Goal: Transaction & Acquisition: Purchase product/service

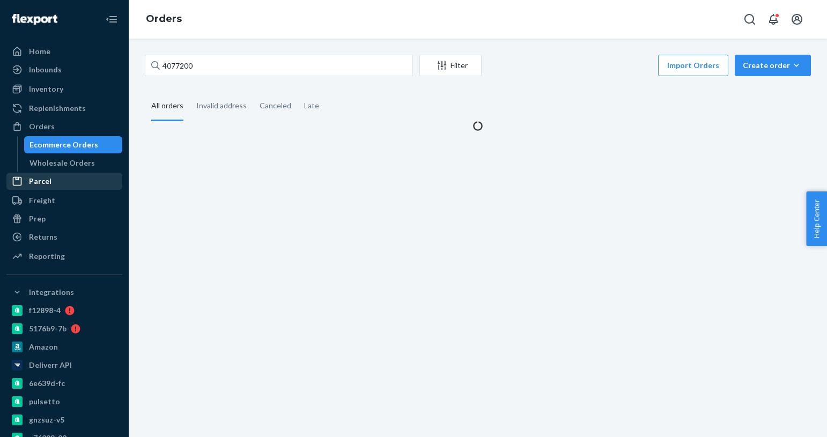
type input "4077200"
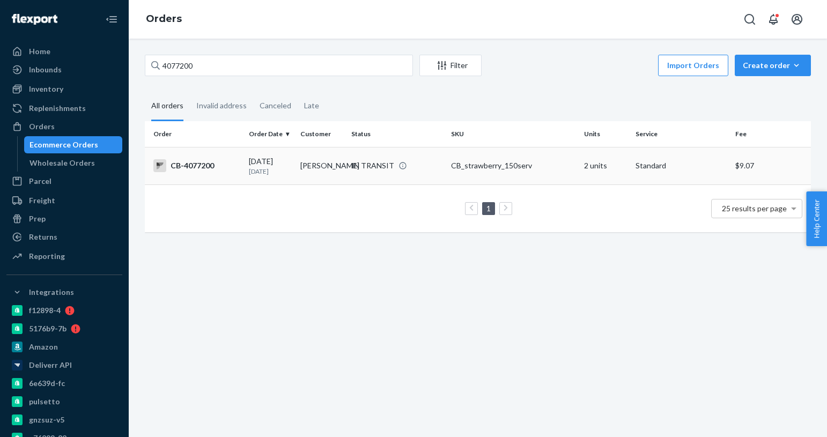
click at [224, 162] on div "CB-4077200" at bounding box center [196, 165] width 87 height 13
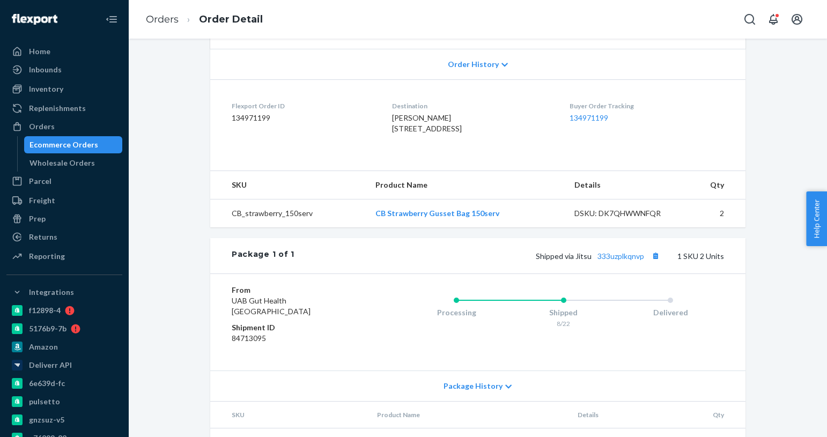
scroll to position [221, 0]
click at [630, 260] on link "333uzplkqnvp" at bounding box center [620, 255] width 47 height 9
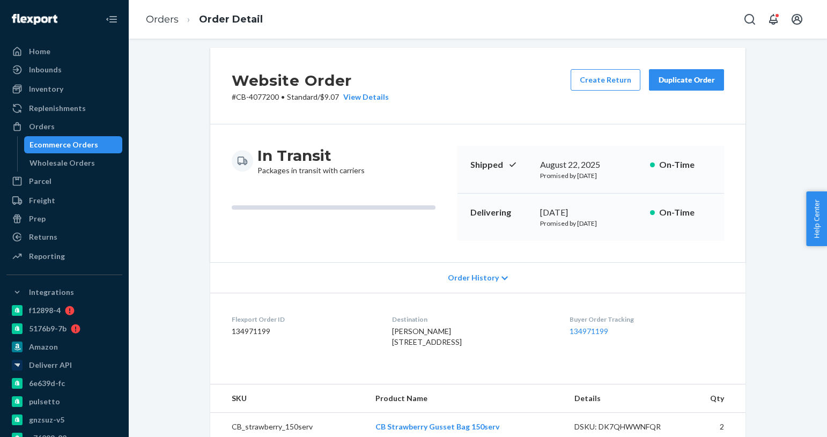
scroll to position [0, 0]
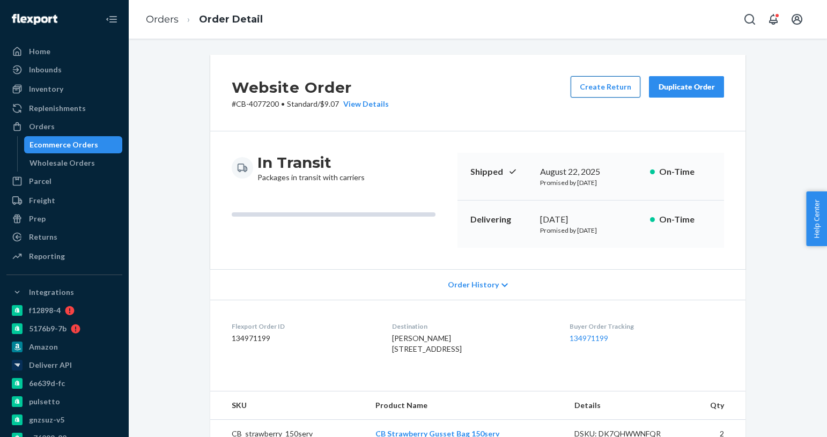
click at [602, 91] on button "Create Return" at bounding box center [605, 86] width 70 height 21
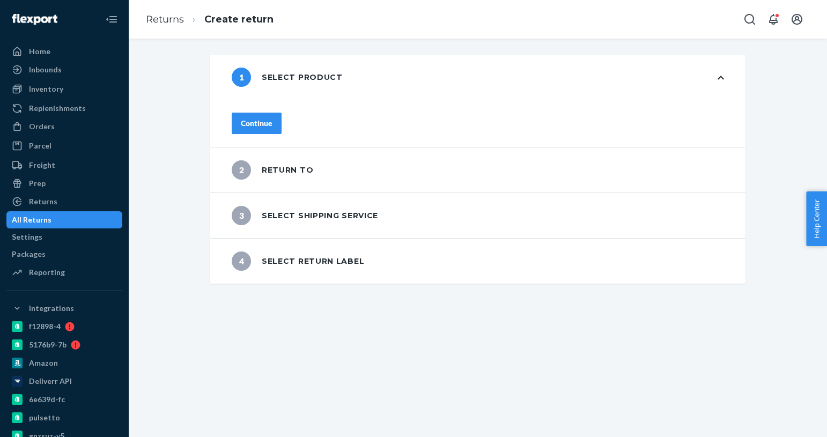
click at [272, 121] on div "Continue" at bounding box center [257, 123] width 32 height 11
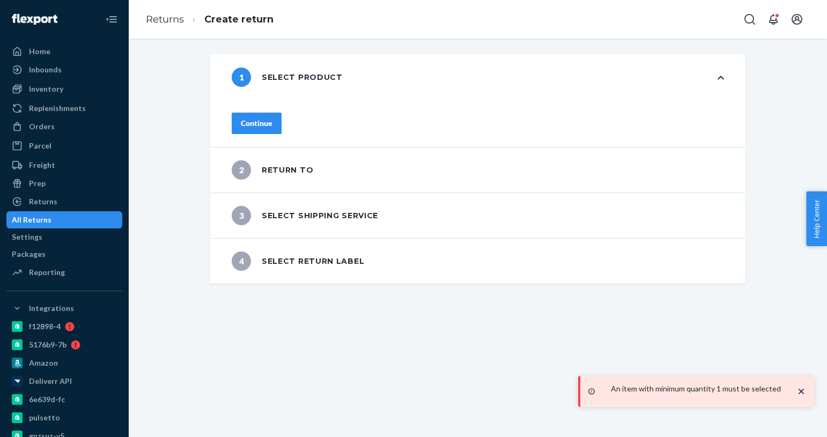
click at [290, 126] on div "Continue" at bounding box center [477, 123] width 535 height 47
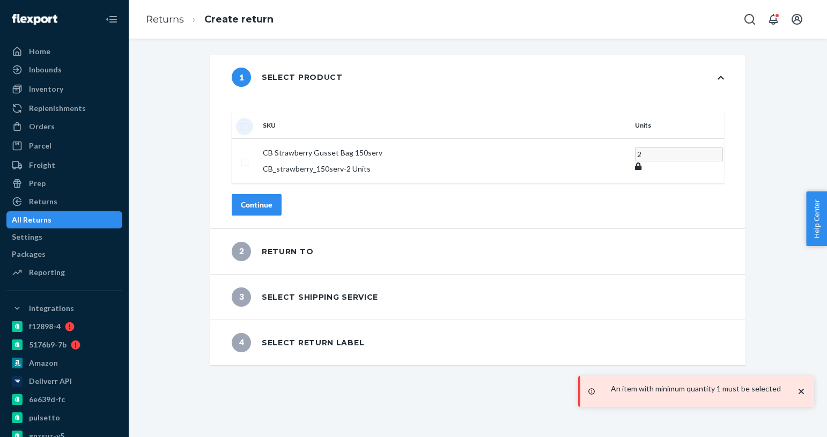
click at [249, 120] on input "checkbox" at bounding box center [244, 125] width 9 height 11
checkbox input "true"
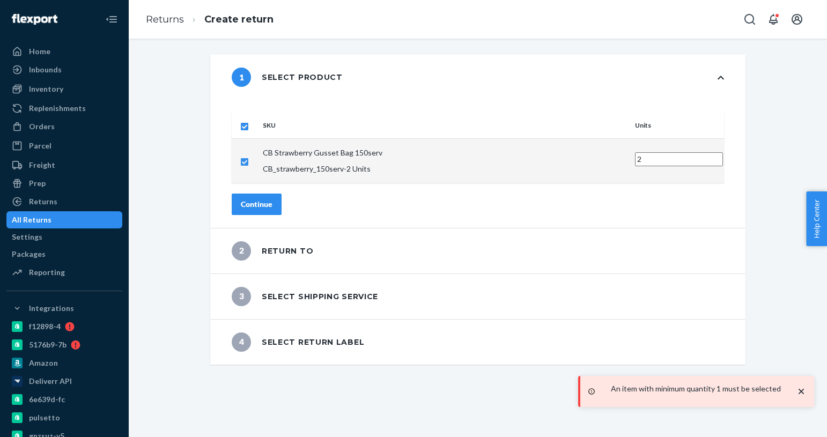
click at [272, 199] on div "Continue" at bounding box center [257, 204] width 32 height 11
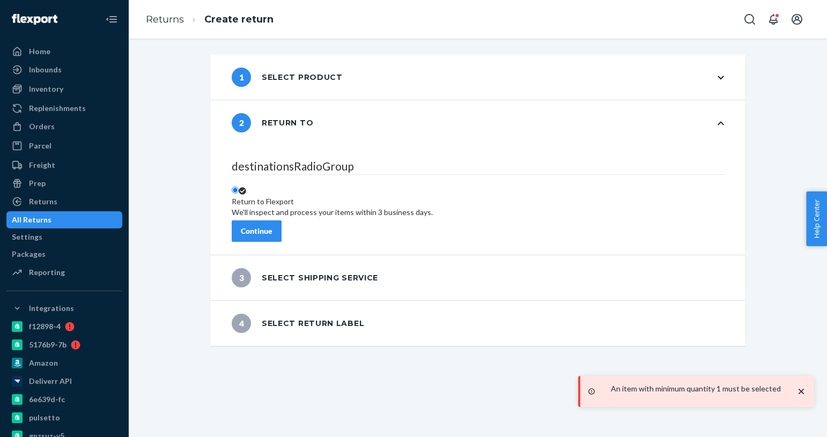
click at [272, 226] on div "Continue" at bounding box center [257, 231] width 32 height 11
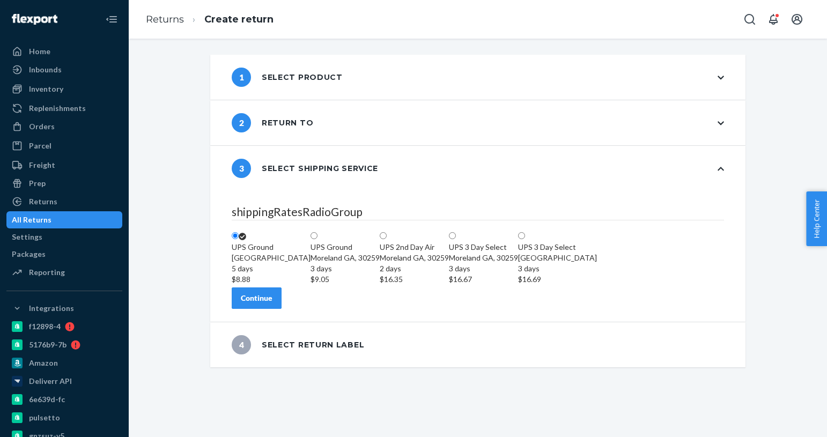
click at [272, 303] on div "Continue" at bounding box center [257, 298] width 32 height 11
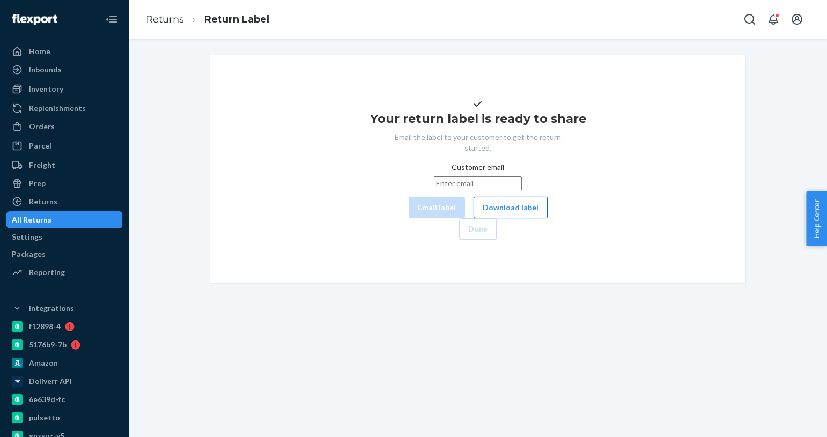
click at [473, 218] on button "Download label" at bounding box center [510, 207] width 74 height 21
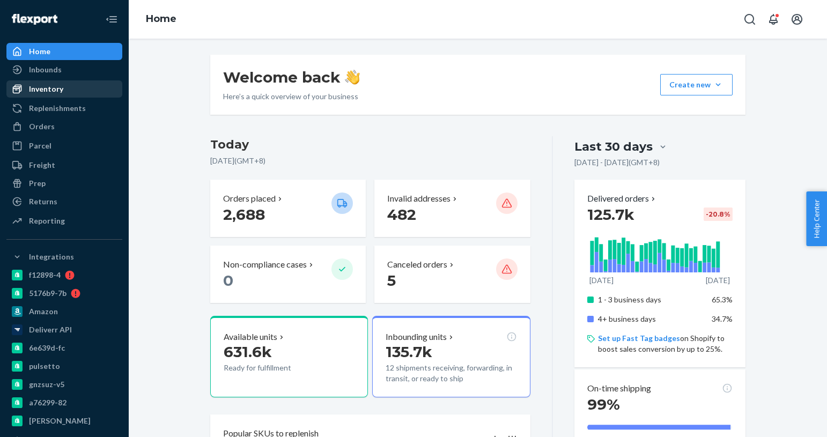
click at [55, 85] on div "Inventory" at bounding box center [46, 89] width 34 height 11
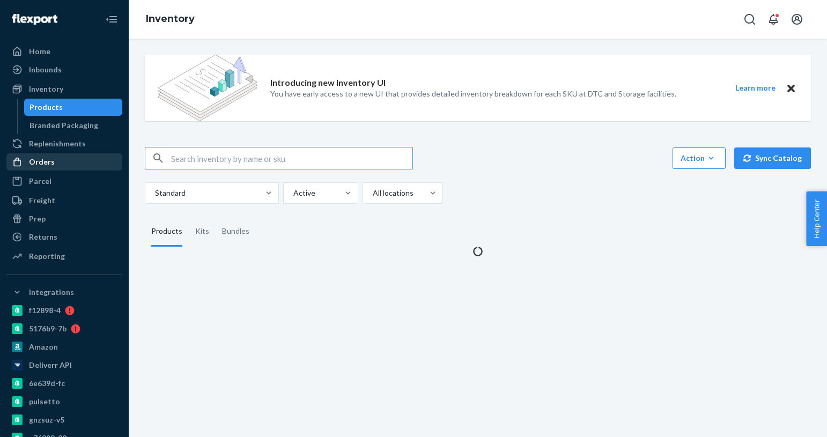
click at [79, 168] on div "Orders" at bounding box center [65, 161] width 114 height 15
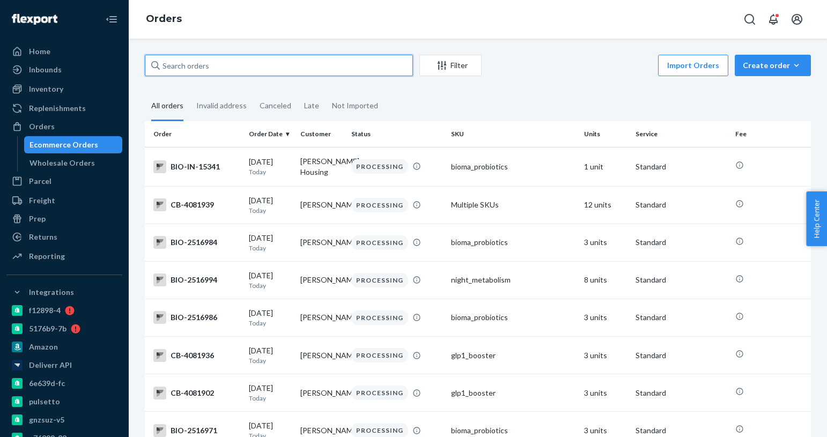
paste input "4064228"
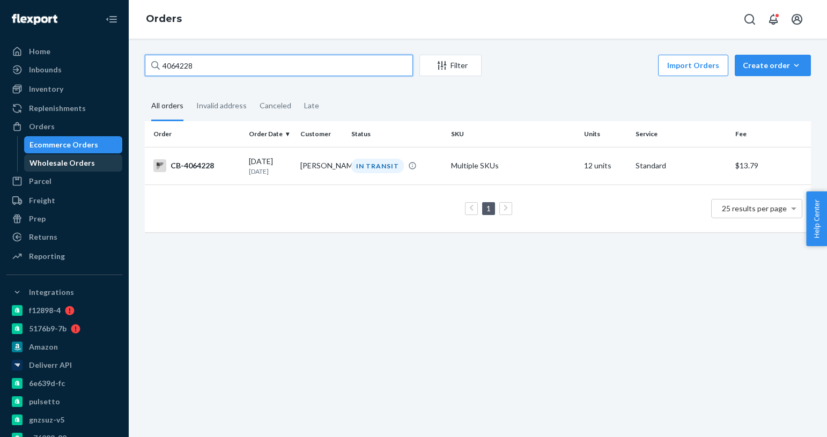
type input "4064228"
click at [280, 168] on p "3 days ago" at bounding box center [270, 171] width 42 height 9
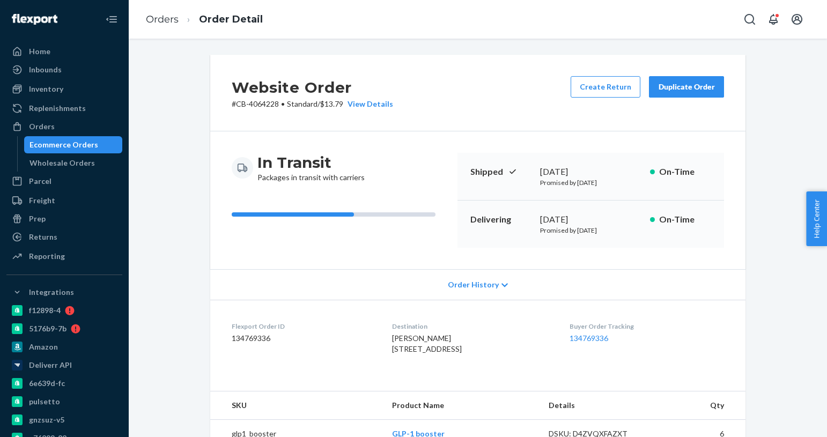
click at [487, 285] on span "Order History" at bounding box center [473, 284] width 51 height 11
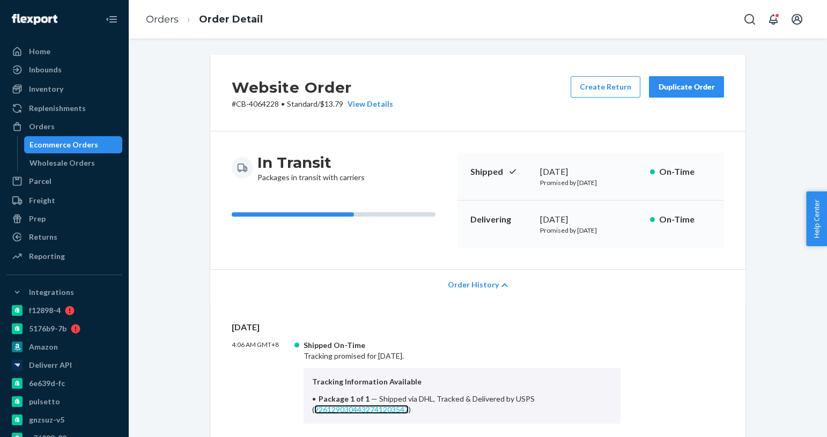
click at [377, 407] on link "9261290304432741203547" at bounding box center [361, 409] width 94 height 9
click at [607, 94] on button "Create Return" at bounding box center [605, 86] width 70 height 21
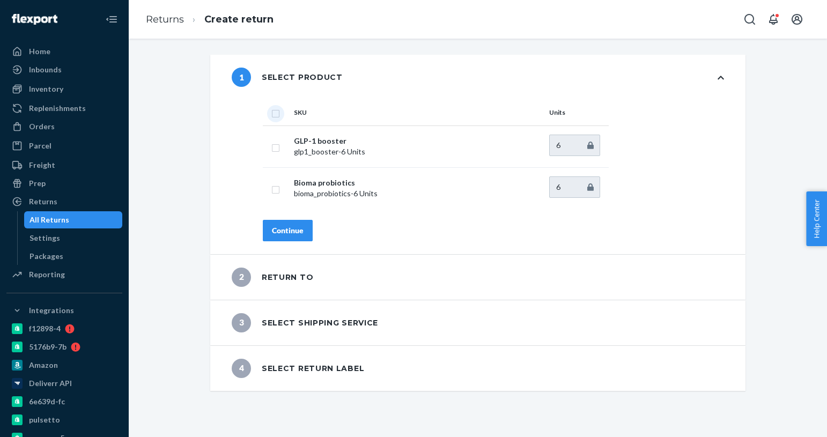
click at [278, 110] on input "checkbox" at bounding box center [275, 112] width 9 height 11
checkbox input "true"
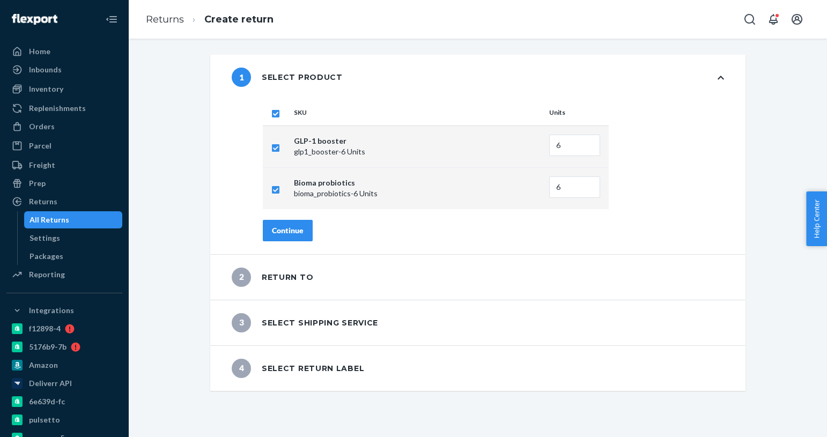
click at [284, 229] on div "Continue" at bounding box center [288, 230] width 32 height 11
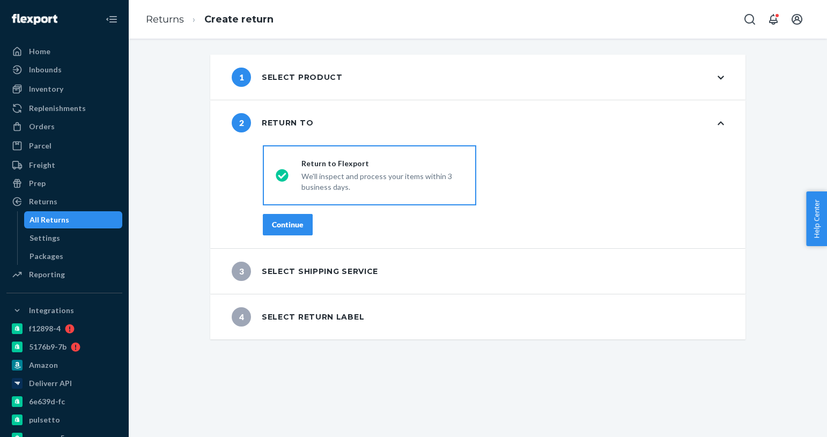
click at [284, 227] on div "Continue" at bounding box center [288, 224] width 32 height 11
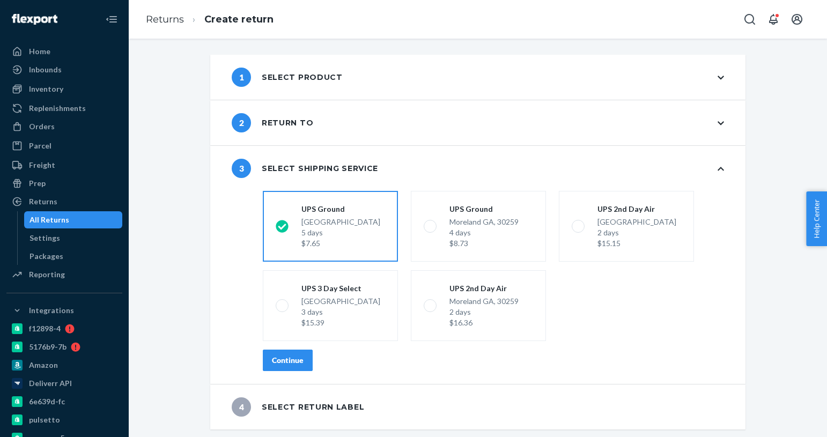
click at [305, 364] on button "Continue" at bounding box center [288, 360] width 50 height 21
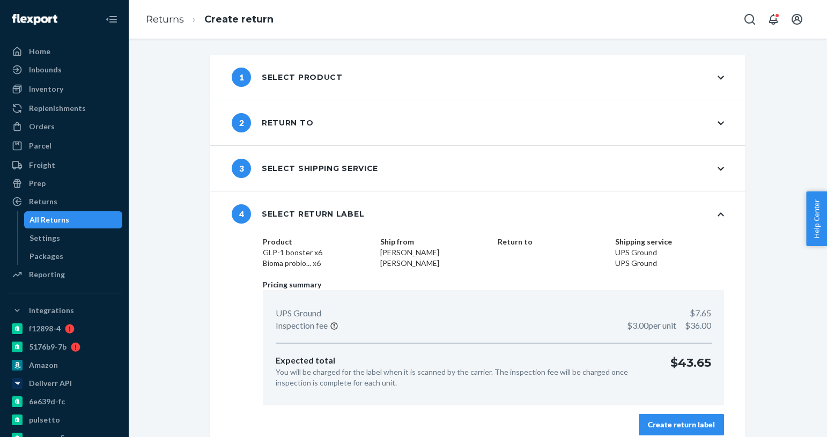
scroll to position [11, 0]
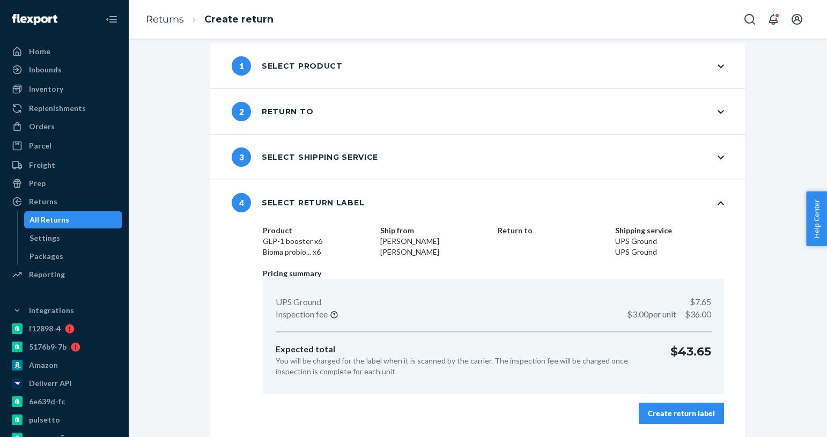
click at [669, 420] on button "Create return label" at bounding box center [681, 413] width 85 height 21
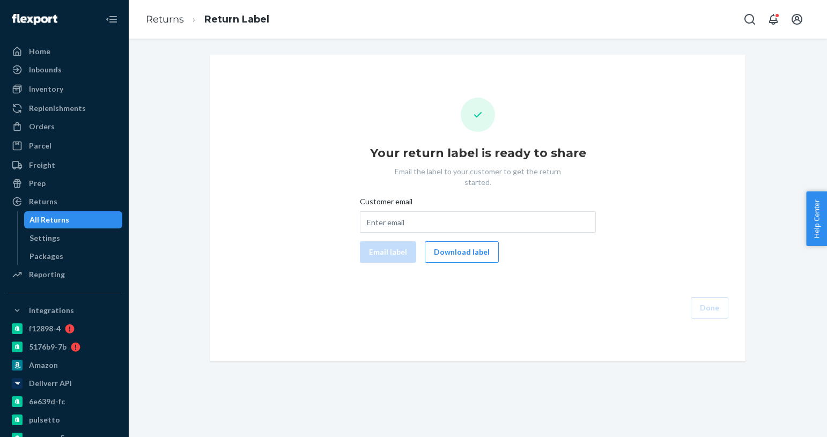
click at [669, 271] on div "Your return label is ready to share Email the label to your customer to get the…" at bounding box center [478, 208] width 518 height 221
click at [445, 241] on button "Download label" at bounding box center [462, 251] width 74 height 21
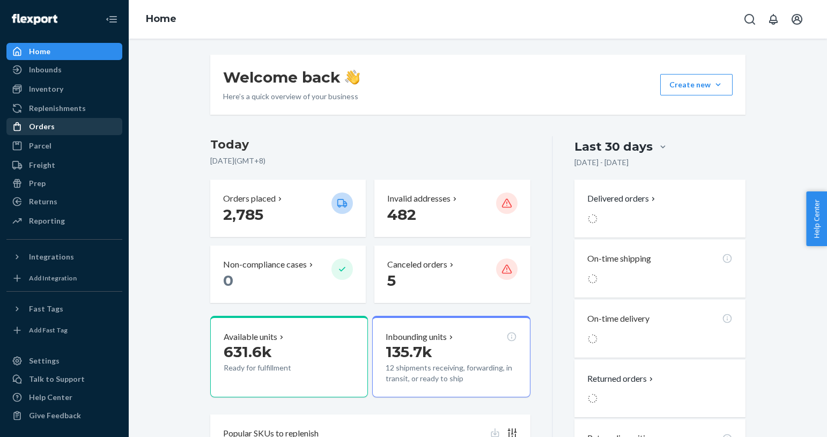
click at [69, 128] on div "Orders" at bounding box center [65, 126] width 114 height 15
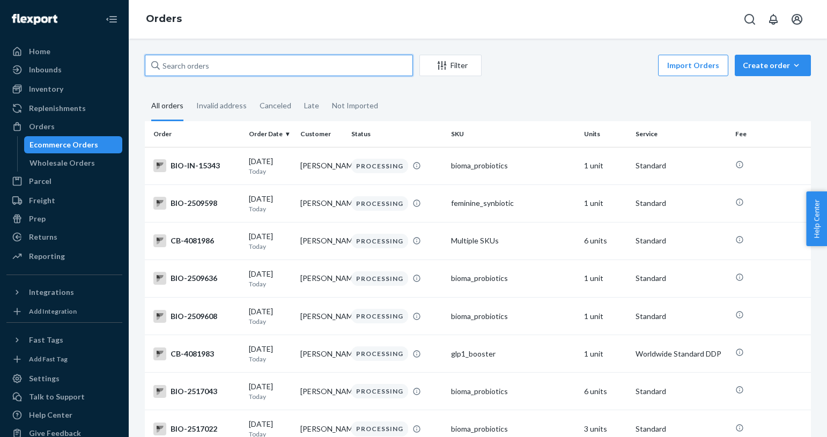
paste input "4082200"
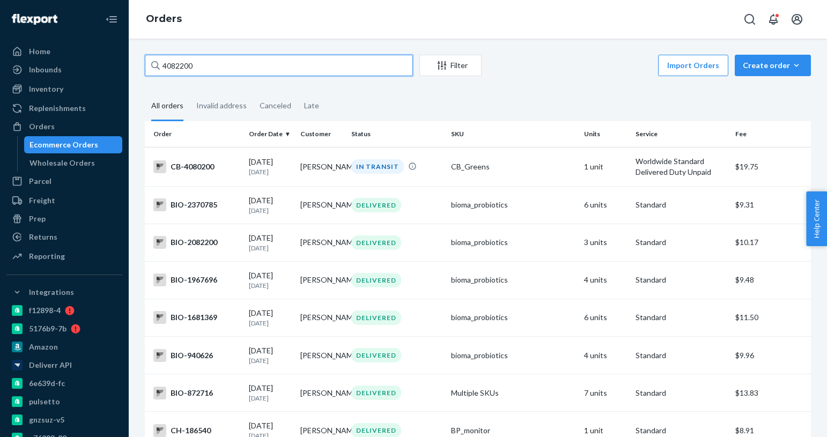
paste input "09148"
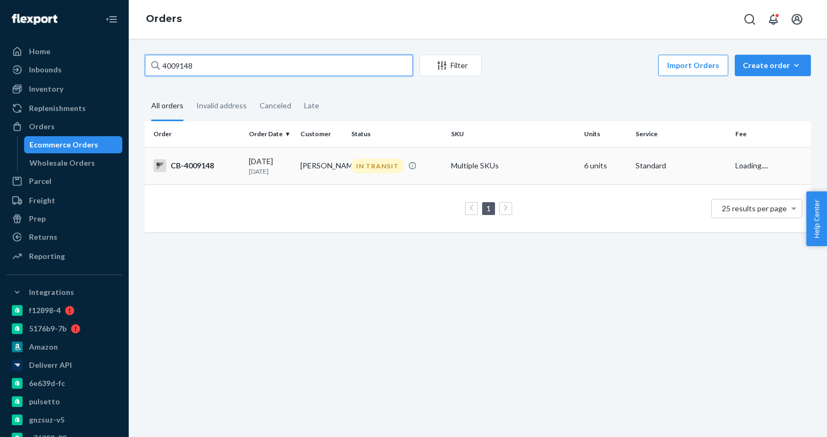
type input "4009148"
click at [284, 170] on p "16 days ago" at bounding box center [270, 171] width 42 height 9
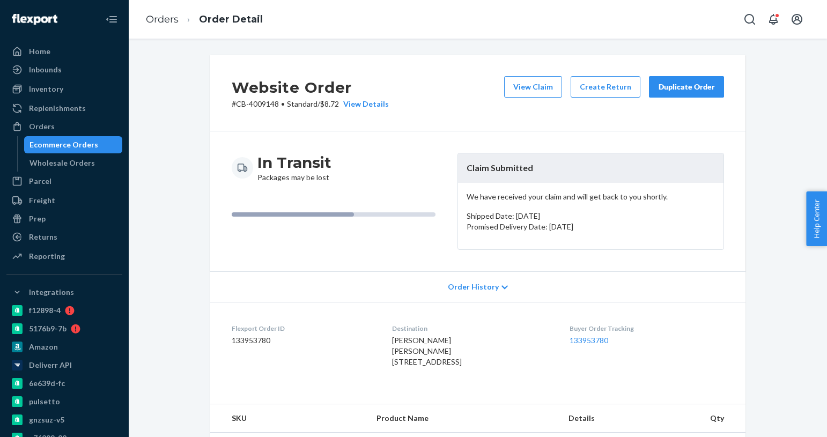
click at [687, 92] on div "Duplicate Order" at bounding box center [686, 86] width 57 height 11
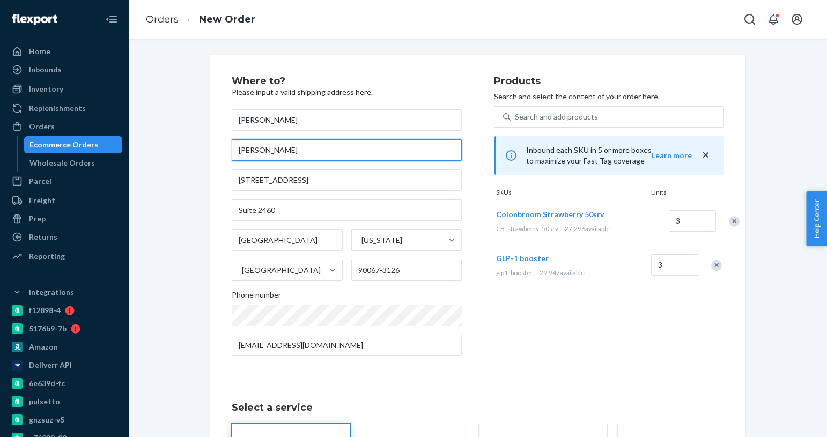
click at [324, 147] on input "Brian England" at bounding box center [347, 149] width 230 height 21
drag, startPoint x: 219, startPoint y: 148, endPoint x: 196, endPoint y: 149, distance: 23.6
click at [196, 149] on div "Where to? Please input a valid shipping address here. Brian England Brian Engla…" at bounding box center [478, 293] width 682 height 477
click at [176, 202] on div "Where to? Please input a valid shipping address here. Brian England 2049 Centur…" at bounding box center [478, 293] width 682 height 477
click at [556, 337] on div "Products Search and select the content of your order here. Search and add produ…" at bounding box center [609, 220] width 230 height 288
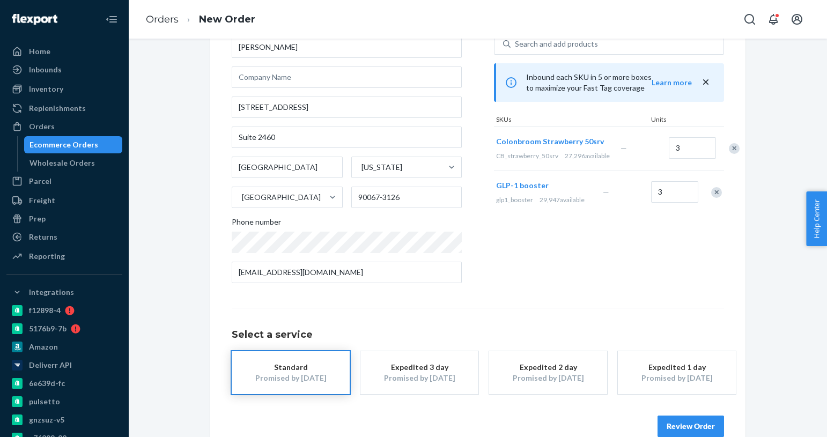
scroll to position [75, 0]
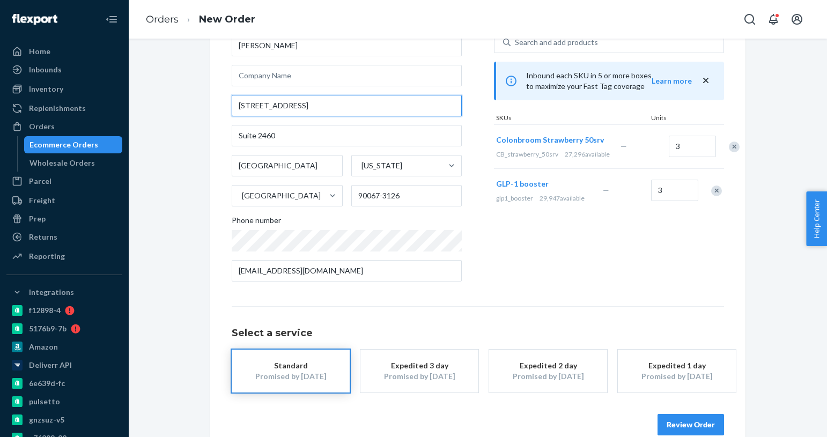
drag, startPoint x: 310, startPoint y: 105, endPoint x: 397, endPoint y: 107, distance: 87.4
click at [397, 107] on input "2049 Century Park E Ste 2460" at bounding box center [347, 105] width 230 height 21
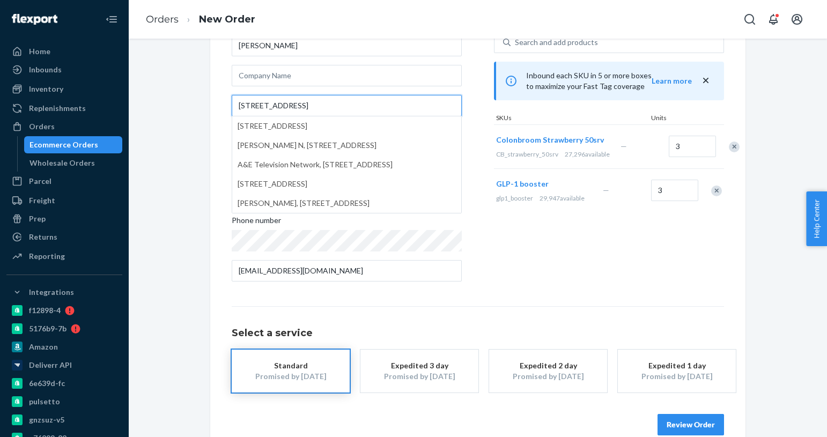
type input "2049 Century Park East"
click at [190, 118] on div "Where to? Please input a valid shipping address here. Brian England 2049 Centur…" at bounding box center [478, 218] width 682 height 477
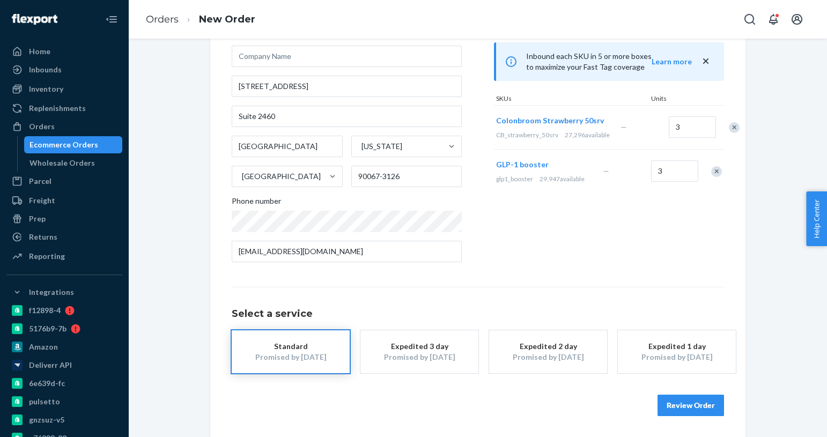
scroll to position [94, 0]
drag, startPoint x: 381, startPoint y: 175, endPoint x: 463, endPoint y: 175, distance: 82.6
click at [463, 175] on div "Where to? Please input a valid shipping address here. Brian England 2049 Centur…" at bounding box center [363, 126] width 262 height 288
type input "90067"
click at [702, 405] on button "Review Order" at bounding box center [690, 404] width 66 height 21
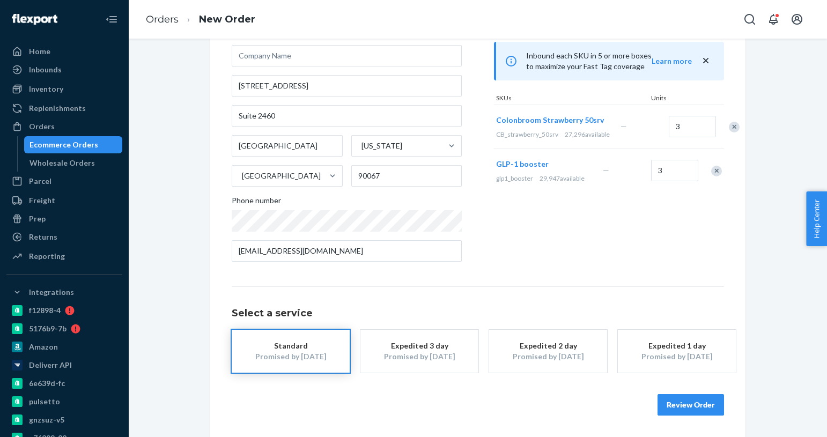
scroll to position [0, 0]
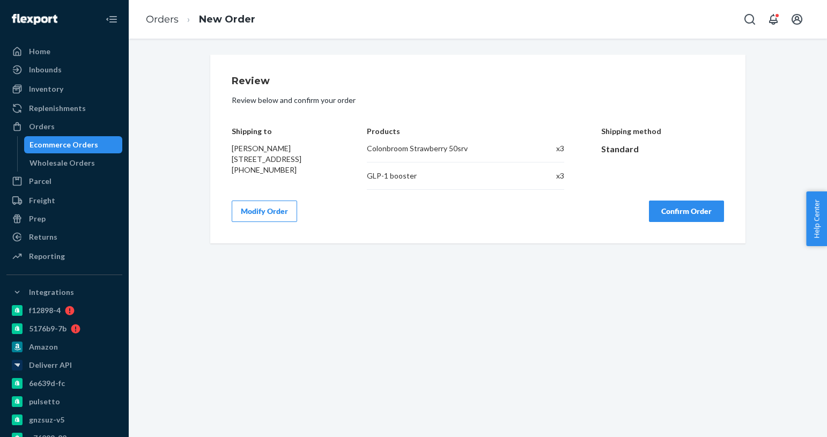
click at [683, 222] on button "Confirm Order" at bounding box center [686, 211] width 75 height 21
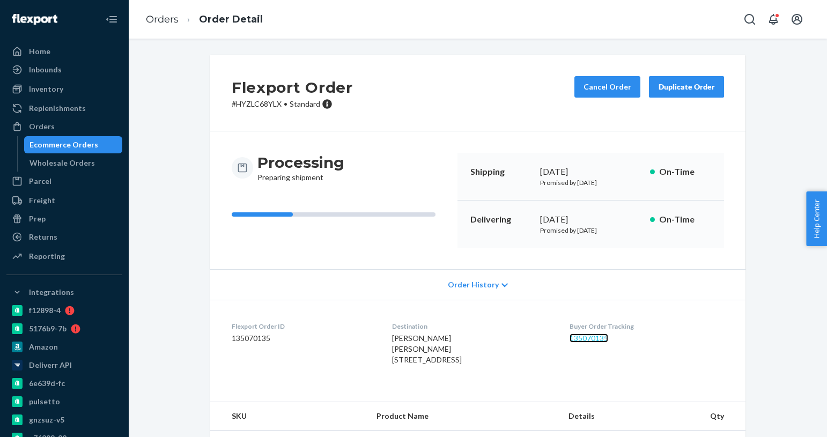
click at [604, 336] on link "135070135" at bounding box center [588, 337] width 39 height 9
click at [250, 103] on p "# HYZLC68YLX • Standard" at bounding box center [292, 104] width 121 height 11
click at [243, 103] on p "# HYZLC68YLX • Standard" at bounding box center [292, 104] width 121 height 11
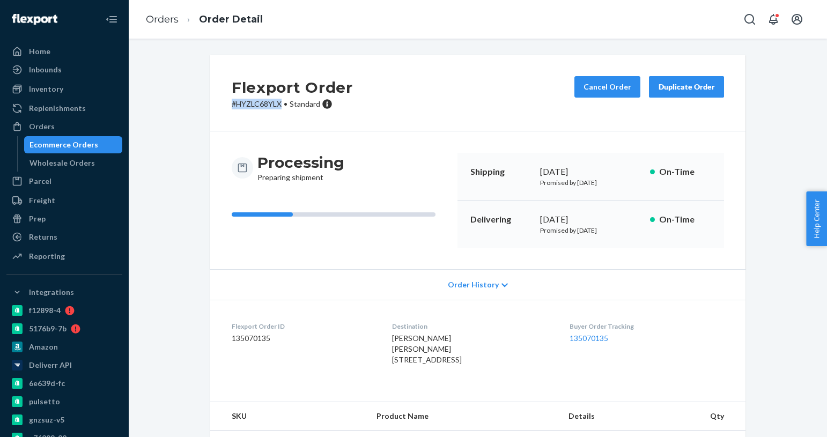
drag, startPoint x: 228, startPoint y: 102, endPoint x: 280, endPoint y: 104, distance: 52.0
click at [280, 104] on div "Flexport Order # HYZLC68YLX • Standard Cancel Order Duplicate Order" at bounding box center [477, 93] width 535 height 77
copy p "# HYZLC68YLX"
click at [88, 145] on div "Ecommerce Orders" at bounding box center [63, 144] width 69 height 11
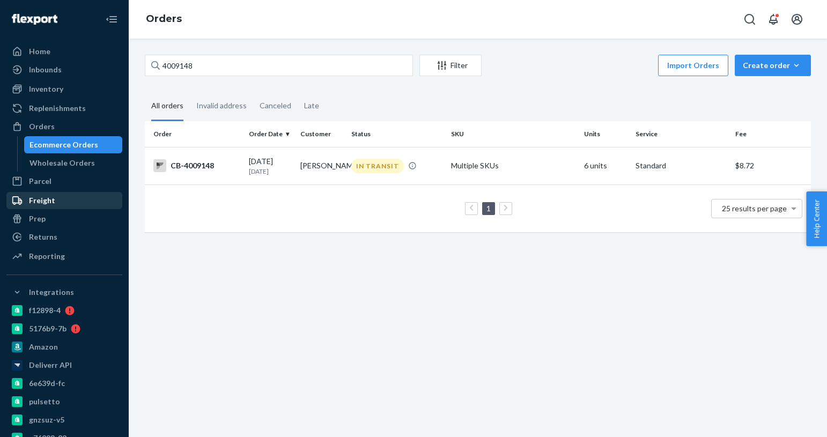
drag, startPoint x: 236, startPoint y: 167, endPoint x: 85, endPoint y: 199, distance: 154.6
click at [236, 167] on div "CB-4009148" at bounding box center [196, 165] width 87 height 13
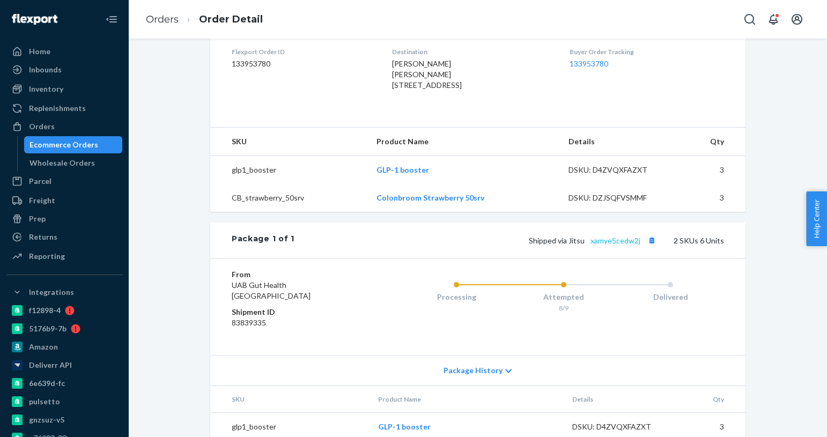
scroll to position [278, 0]
click at [625, 243] on link "xamye5cedw2j" at bounding box center [615, 238] width 50 height 9
